Goal: Information Seeking & Learning: Learn about a topic

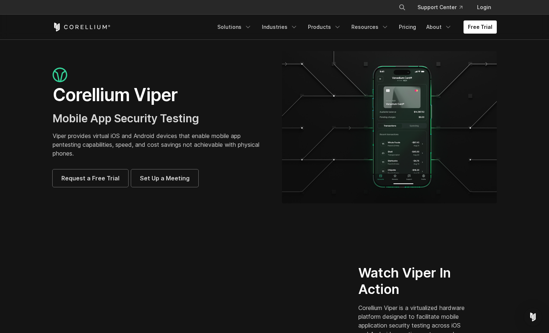
drag, startPoint x: 146, startPoint y: 213, endPoint x: 237, endPoint y: 215, distance: 90.7
click at [146, 213] on section "Corellium Viper Mobile App Security Testing Viper provides virtual iOS and Andr…" at bounding box center [274, 130] width 549 height 182
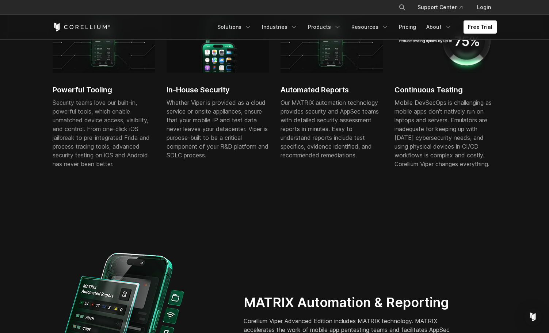
scroll to position [475, 0]
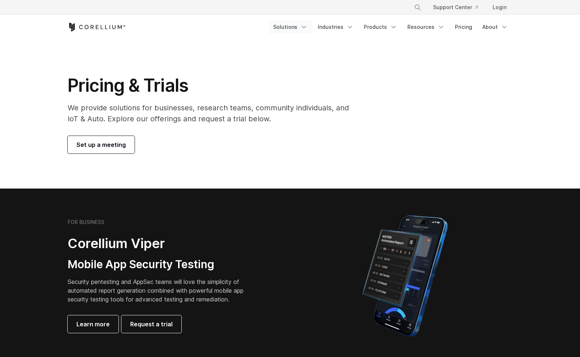
click at [299, 27] on link "Solutions" at bounding box center [290, 26] width 43 height 13
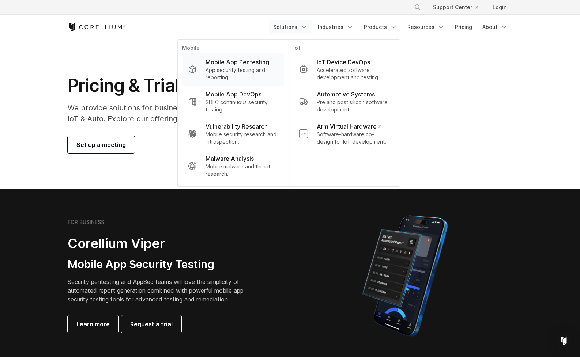
click at [243, 68] on p "App security testing and reporting." at bounding box center [241, 74] width 73 height 15
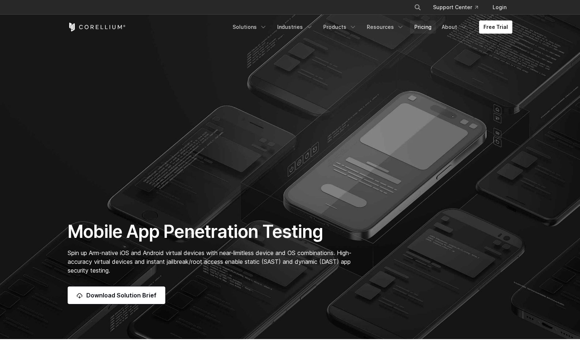
click at [415, 30] on link "Pricing" at bounding box center [423, 26] width 26 height 13
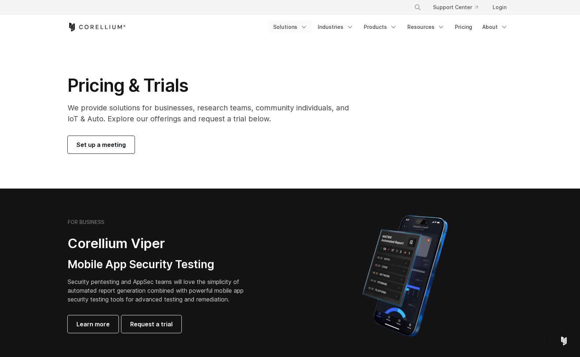
click at [297, 27] on link "Solutions" at bounding box center [290, 26] width 43 height 13
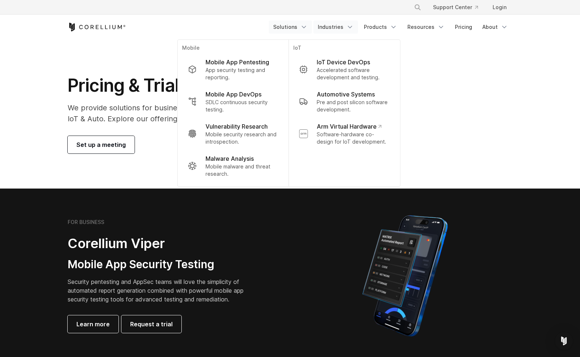
click at [333, 26] on link "Industries" at bounding box center [335, 26] width 45 height 13
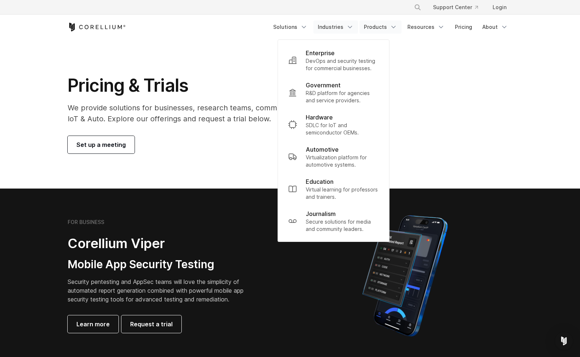
click at [384, 31] on link "Products" at bounding box center [380, 26] width 42 height 13
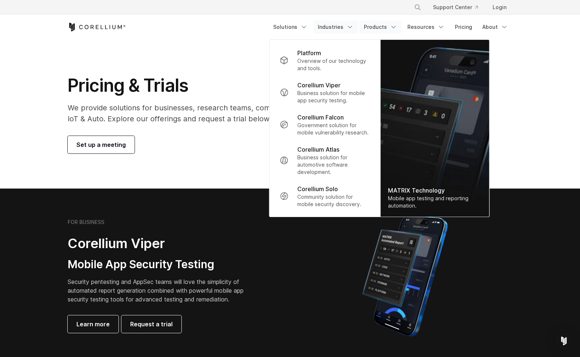
click at [331, 20] on div "Free Trial Solutions" at bounding box center [290, 27] width 444 height 25
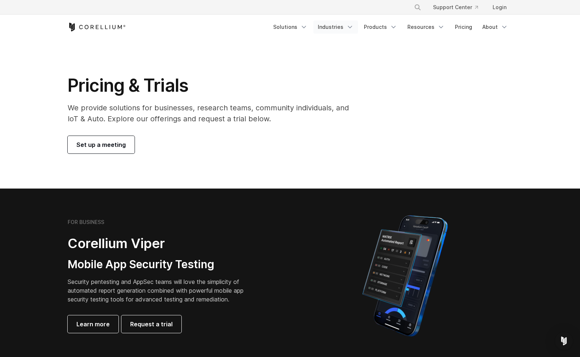
click at [330, 24] on link "Industries" at bounding box center [335, 26] width 45 height 13
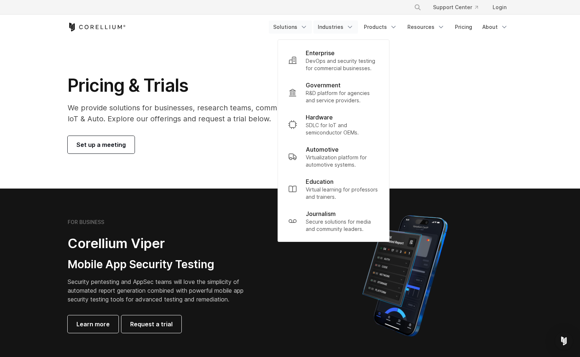
click at [297, 31] on link "Solutions" at bounding box center [290, 26] width 43 height 13
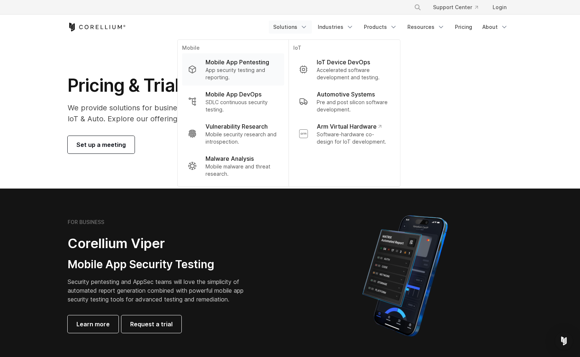
click at [261, 68] on p "App security testing and reporting." at bounding box center [241, 74] width 73 height 15
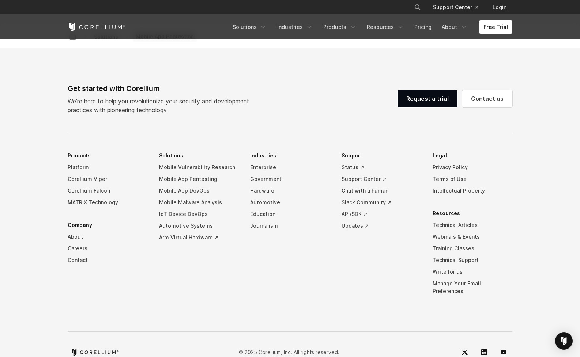
scroll to position [2309, 0]
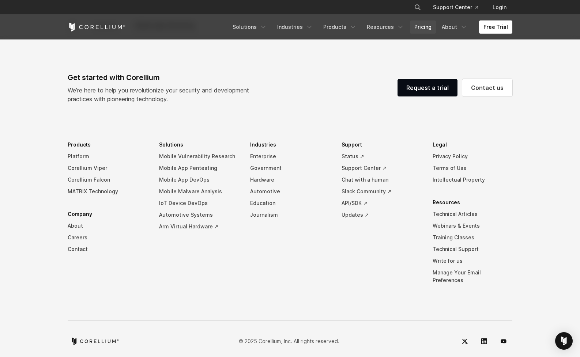
click at [427, 26] on link "Pricing" at bounding box center [423, 26] width 26 height 13
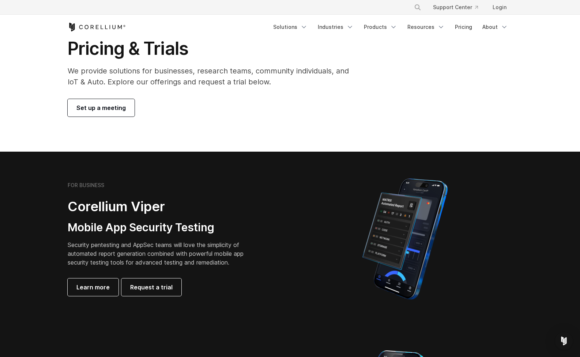
scroll to position [37, 0]
